Goal: Information Seeking & Learning: Learn about a topic

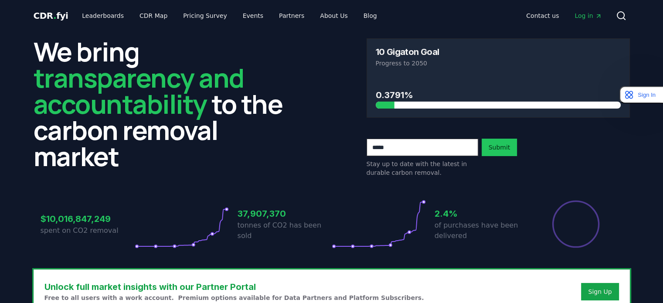
click at [58, 219] on h3 "$10,016,847,249" at bounding box center [88, 218] width 94 height 13
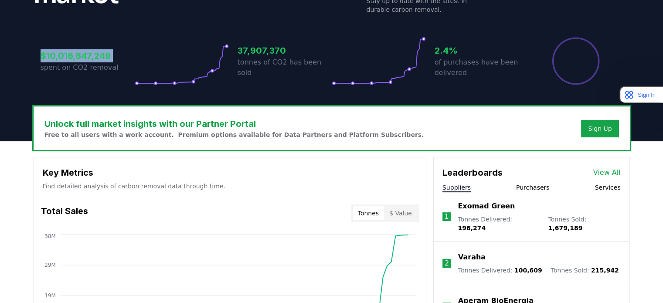
scroll to position [163, 0]
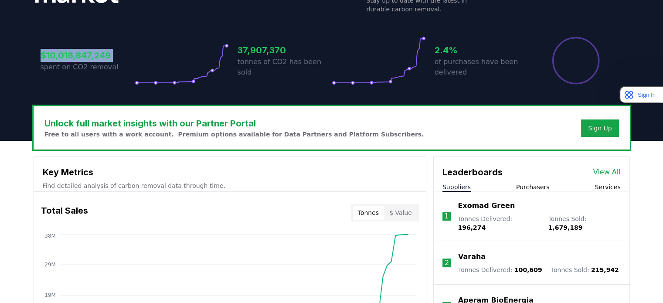
click at [78, 52] on h3 "$10,016,847,249" at bounding box center [88, 55] width 94 height 13
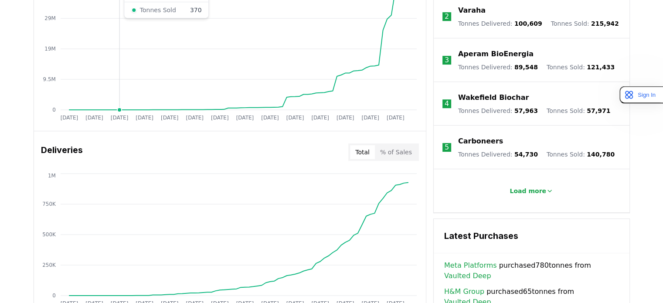
scroll to position [307, 0]
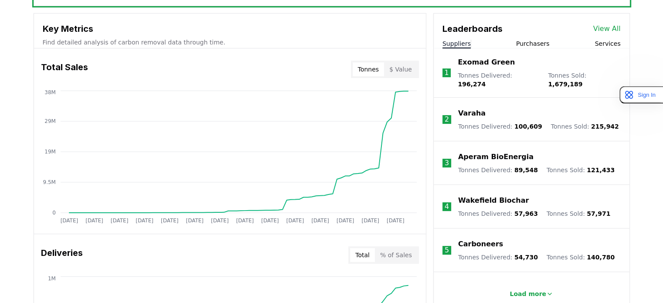
click at [406, 65] on button "$ Value" at bounding box center [400, 69] width 33 height 14
click at [368, 69] on button "Tonnes" at bounding box center [368, 69] width 31 height 14
